Goal: Navigation & Orientation: Find specific page/section

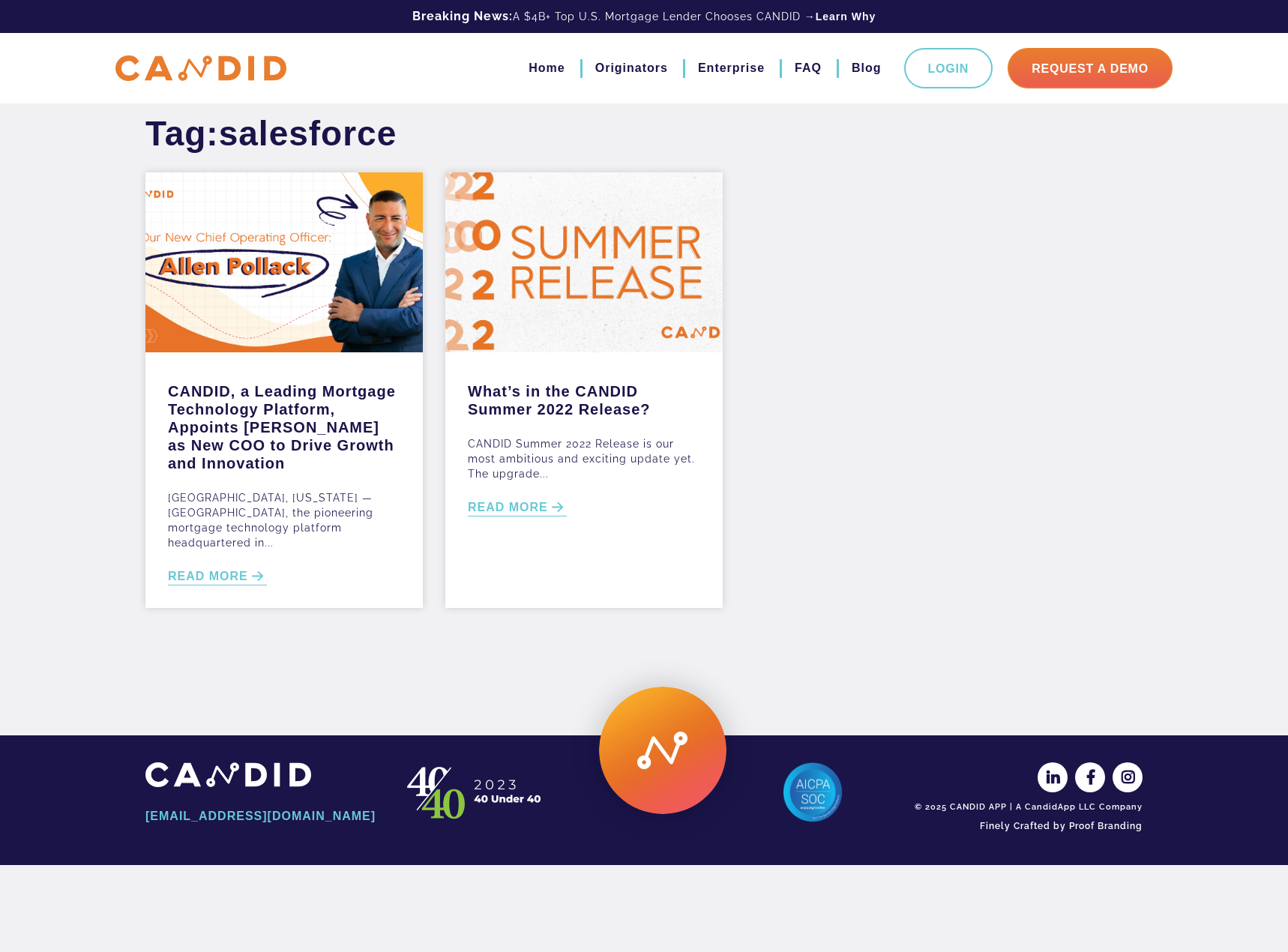
click at [239, 68] on img at bounding box center [200, 68] width 171 height 26
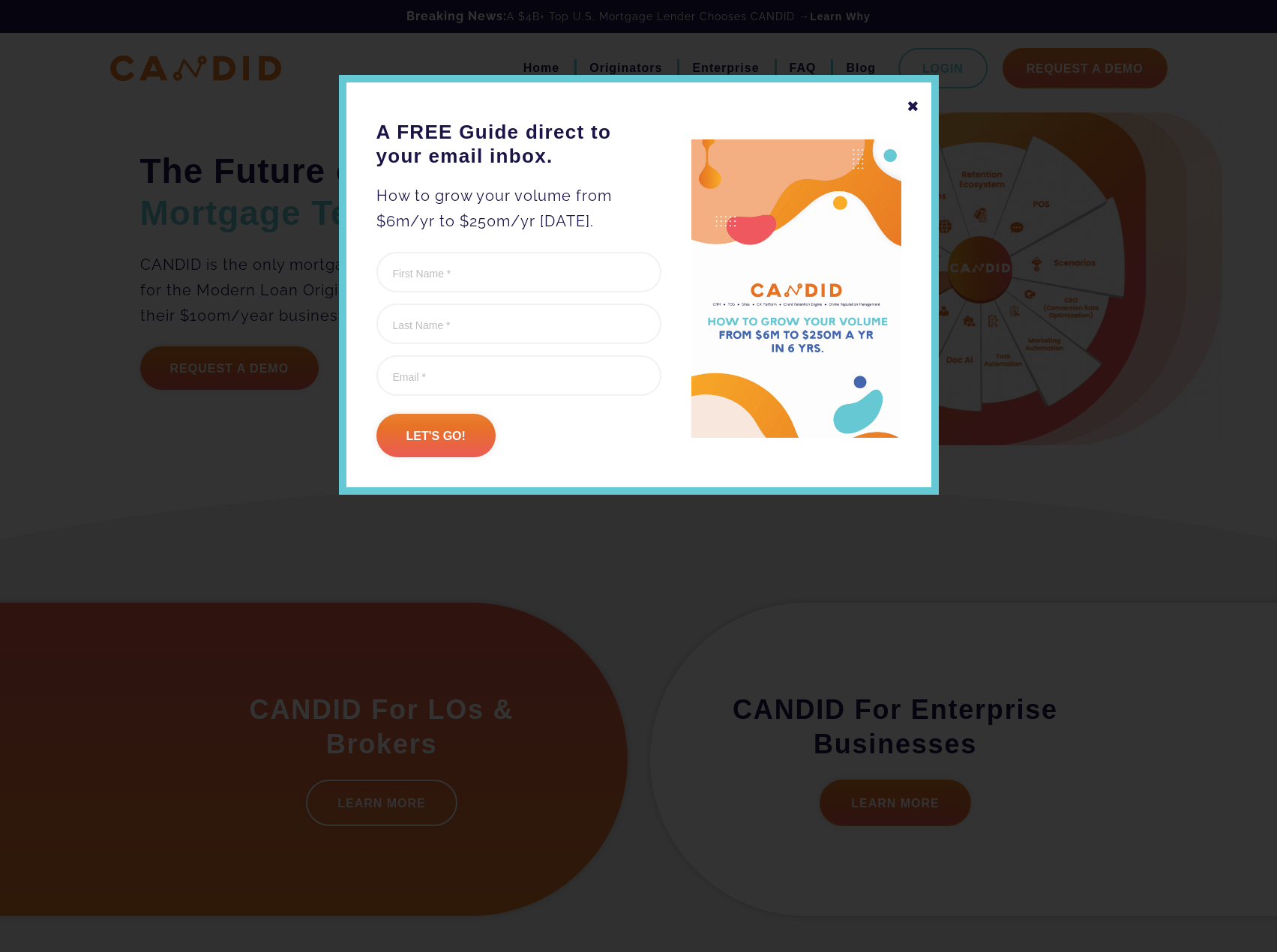
click at [916, 101] on div "✖" at bounding box center [913, 107] width 14 height 25
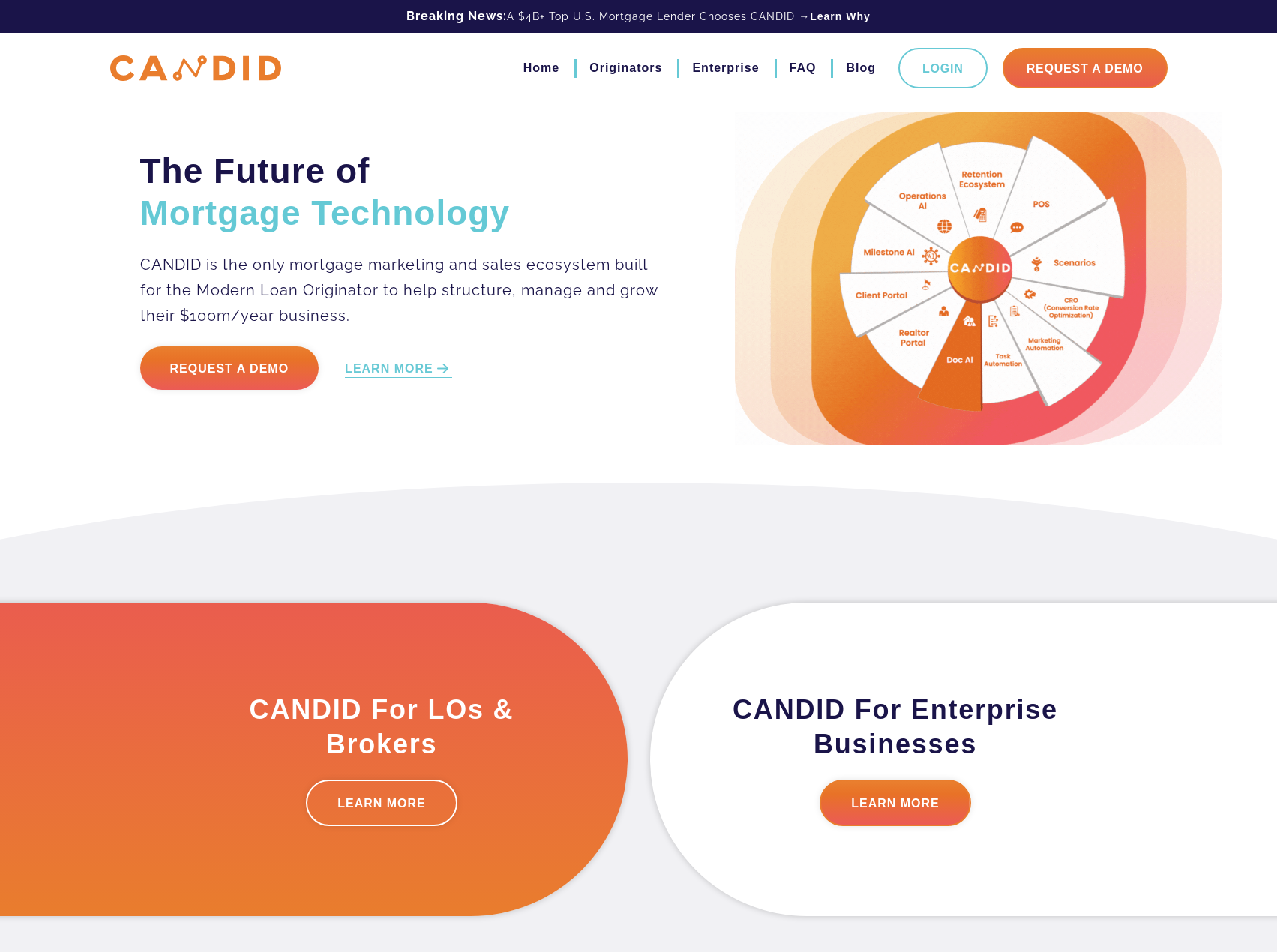
click at [229, 59] on img at bounding box center [196, 68] width 171 height 26
drag, startPoint x: 229, startPoint y: 59, endPoint x: 383, endPoint y: 36, distance: 155.7
click at [383, 36] on div "Home Originators Enterprise FAQ Blog Login Request A Demo" at bounding box center [638, 68] width 1080 height 71
drag, startPoint x: 272, startPoint y: 62, endPoint x: 329, endPoint y: 44, distance: 59.8
click at [329, 44] on div "Home Originators Enterprise FAQ Blog Login Request A Demo" at bounding box center [638, 68] width 1080 height 71
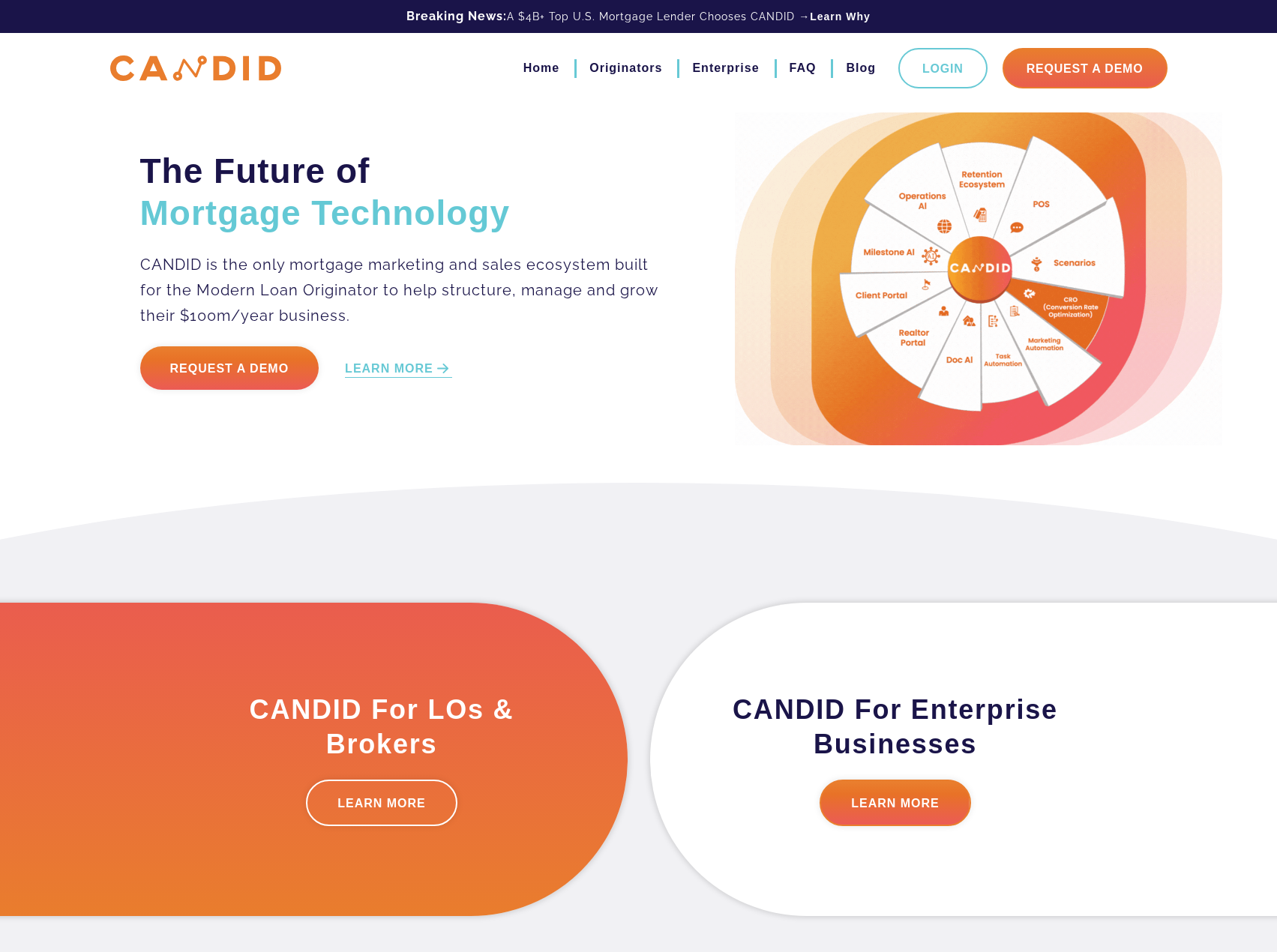
drag, startPoint x: 212, startPoint y: 89, endPoint x: 210, endPoint y: 77, distance: 12.2
click at [371, 74] on nav "Home Originators Enterprise FAQ Blog Login Request A Demo" at bounding box center [725, 68] width 886 height 41
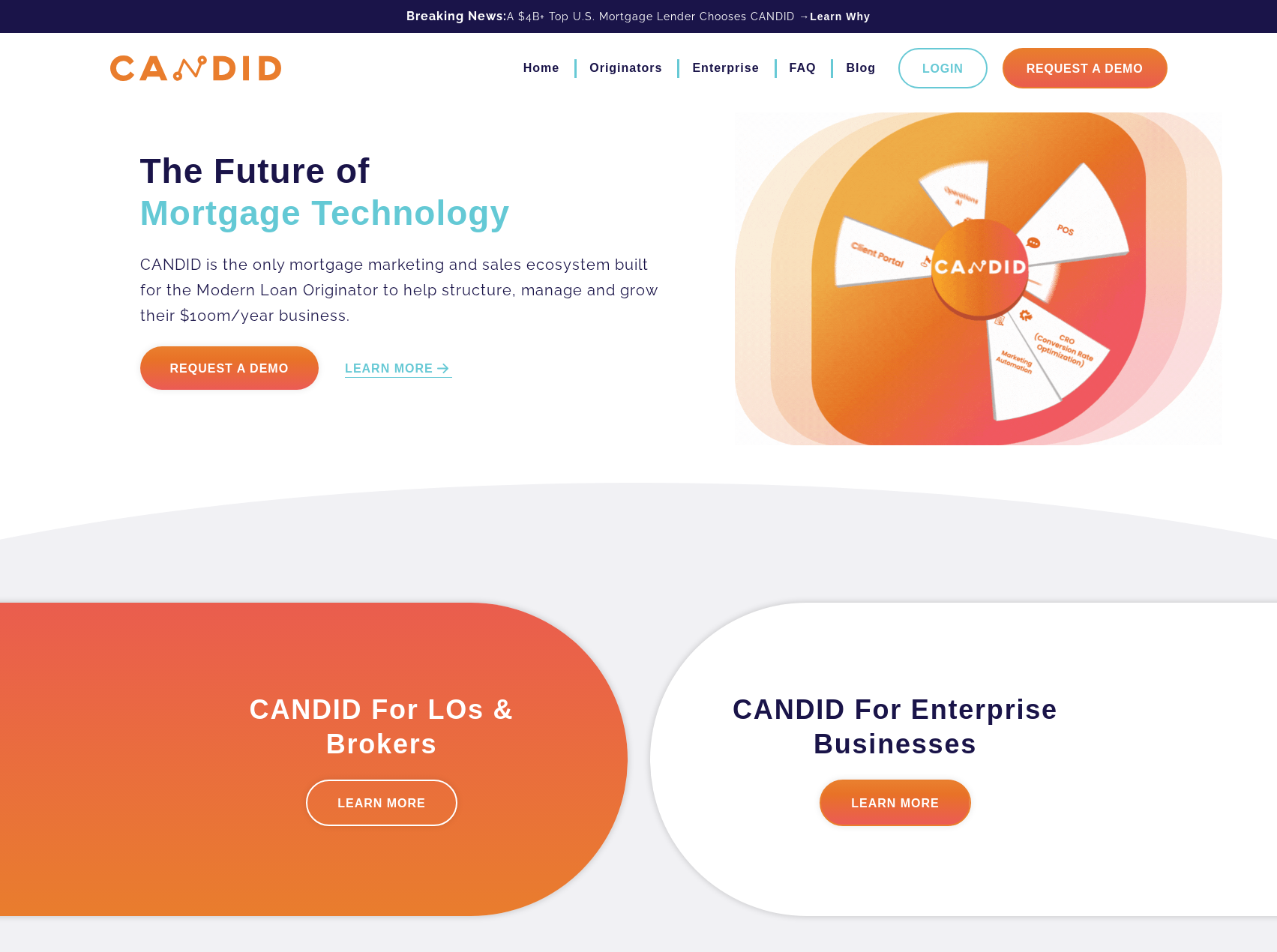
click at [543, 182] on h2 "The Future of Mortgage Technology" at bounding box center [399, 192] width 520 height 84
